Goal: Task Accomplishment & Management: Use online tool/utility

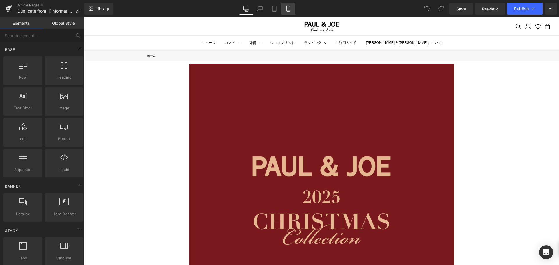
click at [286, 8] on icon at bounding box center [288, 9] width 6 height 6
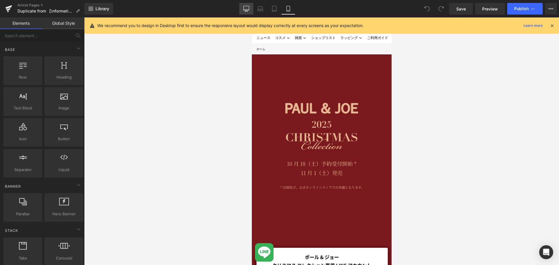
click at [246, 10] on icon at bounding box center [246, 8] width 6 height 4
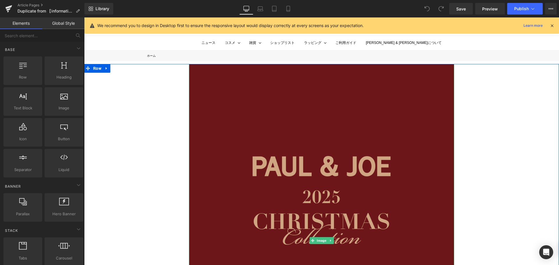
click at [190, 67] on img at bounding box center [321, 240] width 265 height 353
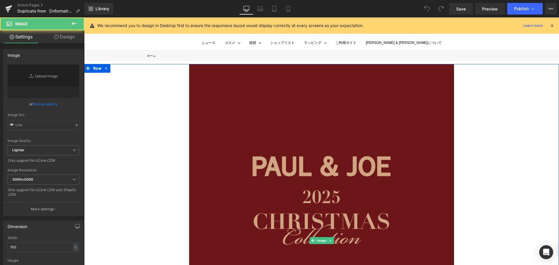
type input "[URL][DOMAIN_NAME]"
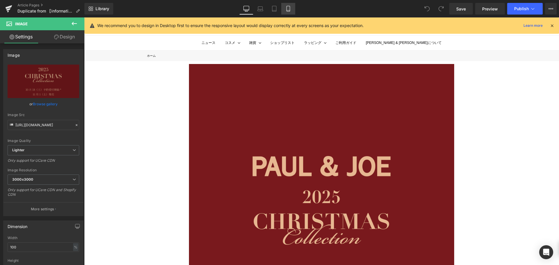
click at [289, 10] on icon at bounding box center [288, 9] width 6 height 6
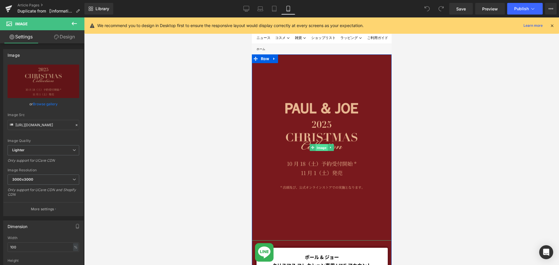
click at [319, 148] on span "Image" at bounding box center [321, 147] width 12 height 7
click at [75, 36] on link "Design" at bounding box center [64, 36] width 42 height 13
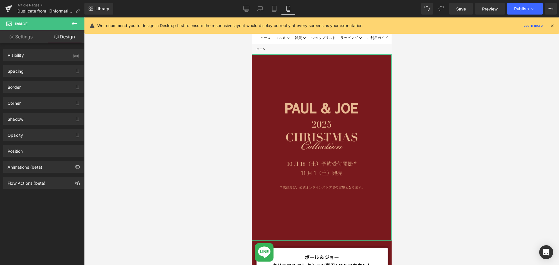
click at [31, 37] on link "Settings" at bounding box center [21, 36] width 42 height 13
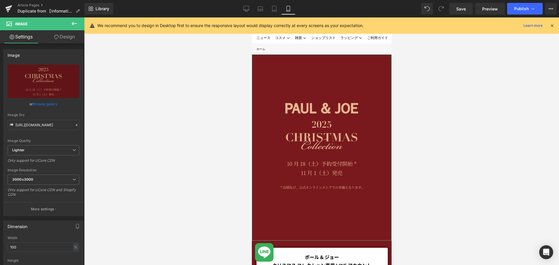
click at [73, 38] on link "Design" at bounding box center [64, 36] width 42 height 13
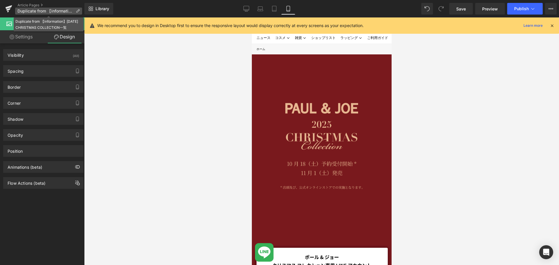
click at [74, 12] on p "Duplicate from 【information】[DATE] CHRISTMAS COLLECTION一覧" at bounding box center [48, 11] width 67 height 7
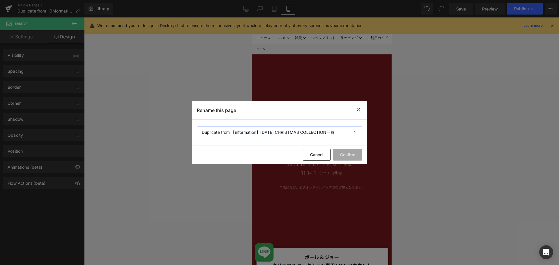
click at [228, 128] on input "Duplicate from 【information】[DATE] CHRISTMAS COLLECTION一覧" at bounding box center [279, 133] width 165 height 12
drag, startPoint x: 227, startPoint y: 128, endPoint x: 184, endPoint y: 128, distance: 43.3
click at [184, 128] on div "Rename this page Duplicate from 【information】[DATE] CHRISTMAS COLLECTION一覧 Canc…" at bounding box center [279, 132] width 559 height 265
type input "【information】[DATE] CHRISTMAS COLLECTION一覧"
click at [349, 158] on button "Confirm" at bounding box center [347, 155] width 29 height 12
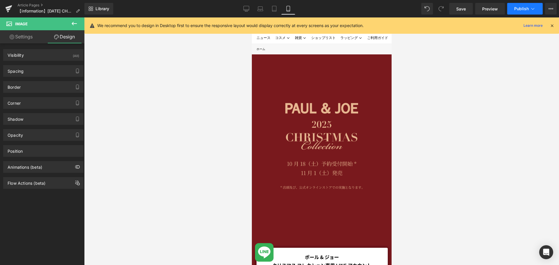
click at [513, 10] on button "Publish" at bounding box center [524, 9] width 35 height 12
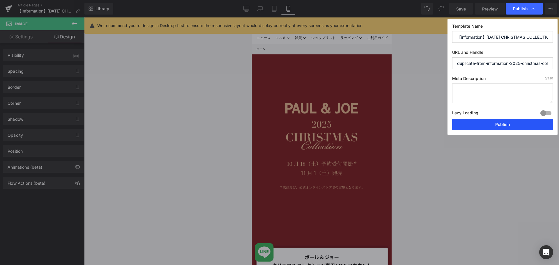
click at [486, 125] on button "Publish" at bounding box center [502, 125] width 101 height 12
